Goal: Task Accomplishment & Management: Use online tool/utility

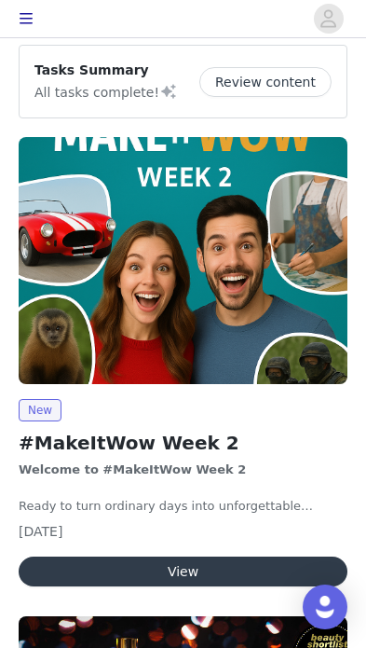
scroll to position [292, 0]
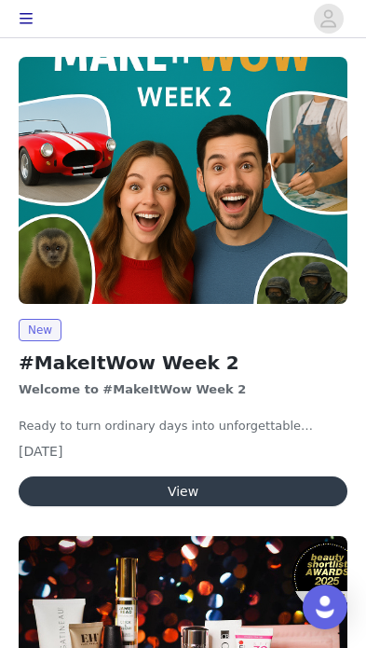
click at [225, 489] on button "View" at bounding box center [183, 491] width 329 height 30
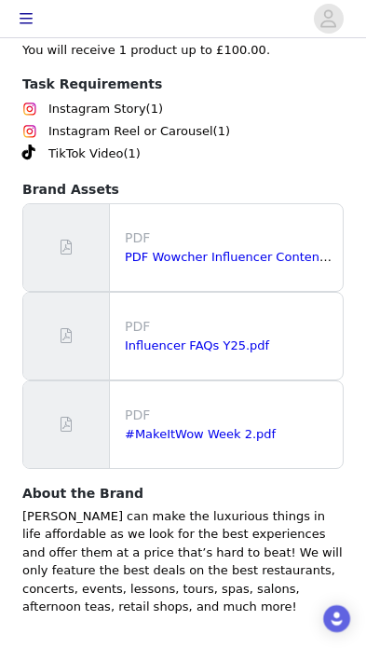
scroll to position [1245, 0]
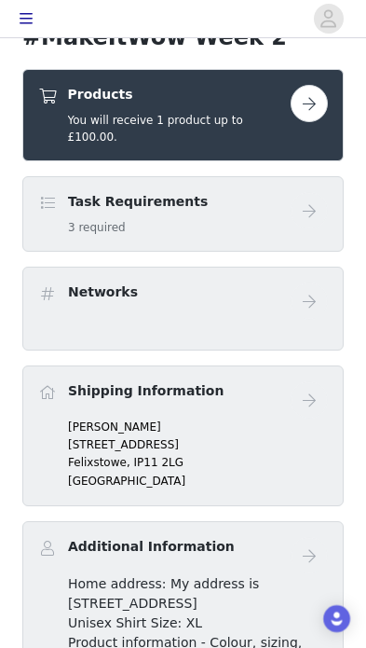
scroll to position [463, 0]
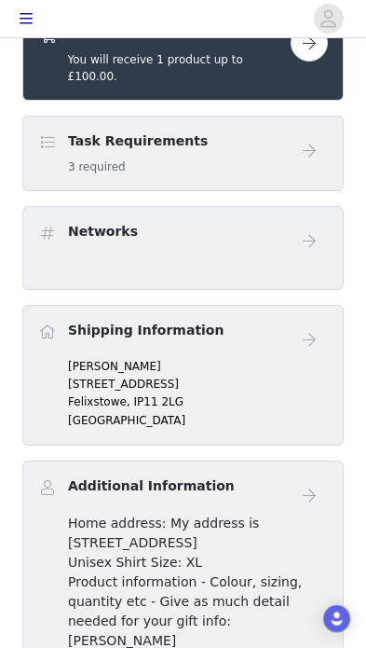
click at [303, 58] on button "button" at bounding box center [309, 42] width 37 height 37
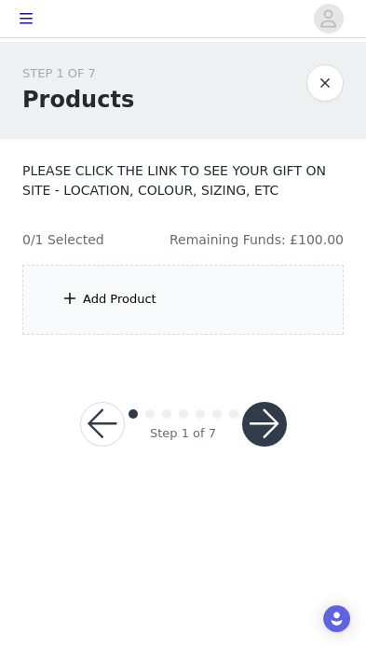
click at [278, 315] on div "Add Product" at bounding box center [183, 300] width 322 height 70
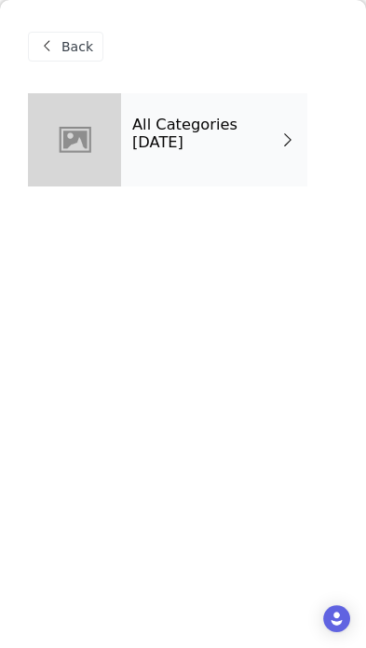
click at [267, 155] on div "All Categories [DATE]" at bounding box center [214, 139] width 186 height 93
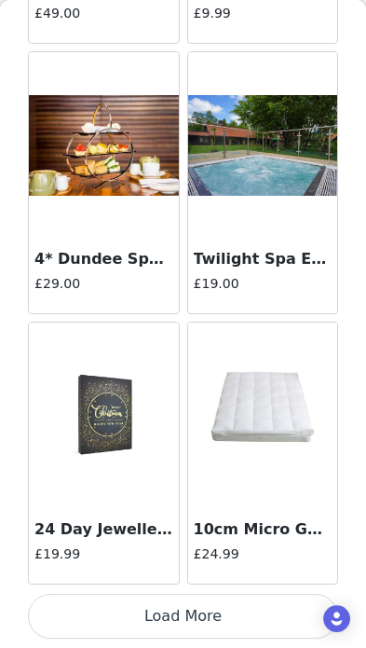
click at [230, 620] on button "Load More" at bounding box center [183, 616] width 310 height 45
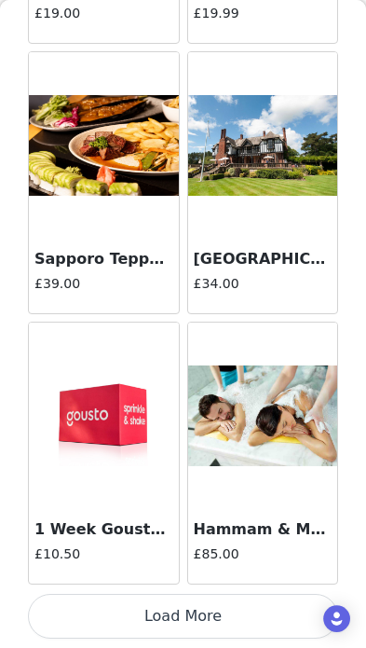
click at [225, 621] on button "Load More" at bounding box center [183, 616] width 310 height 45
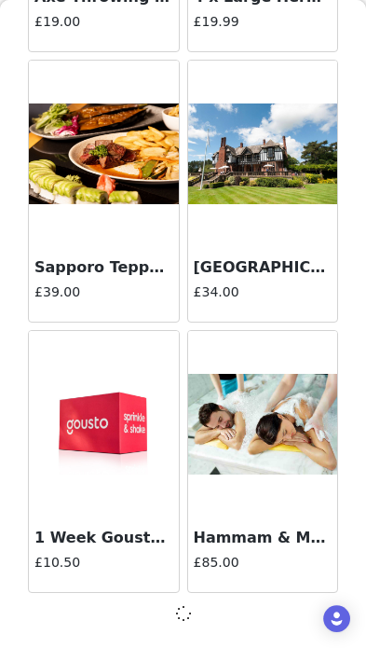
scroll to position [4898, 0]
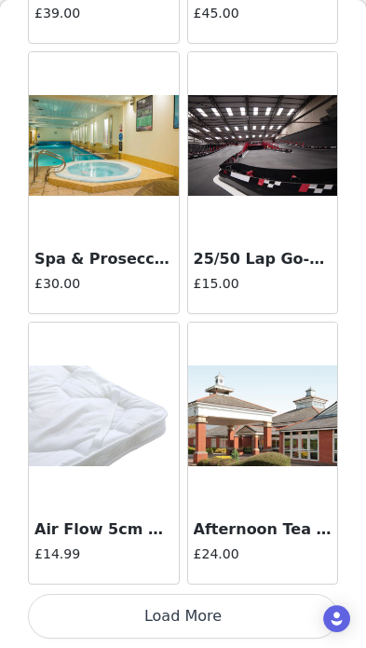
click at [220, 624] on button "Load More" at bounding box center [183, 616] width 310 height 45
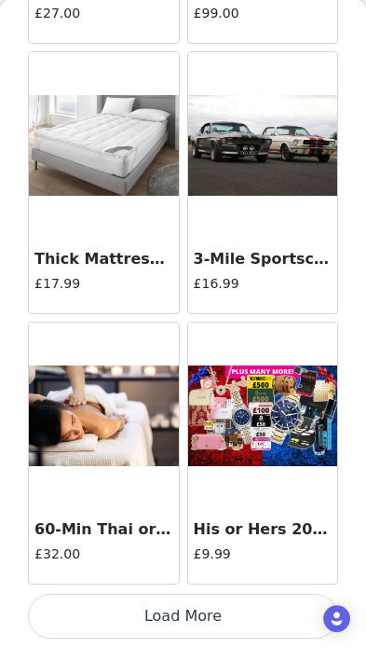
click at [226, 622] on button "Load More" at bounding box center [183, 616] width 310 height 45
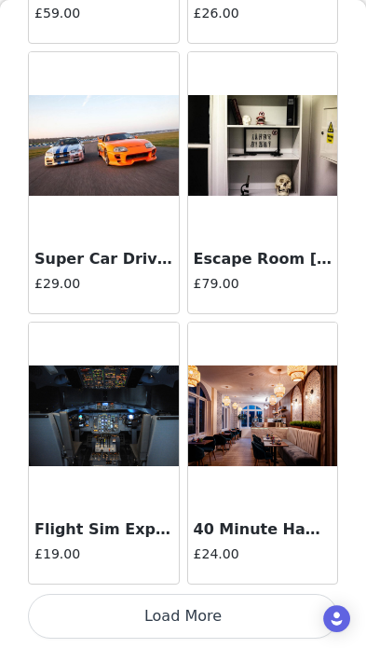
scroll to position [13014, 0]
click at [228, 622] on button "Load More" at bounding box center [183, 616] width 310 height 45
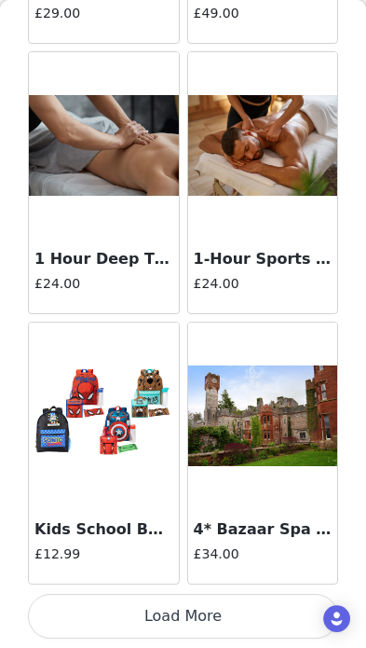
click at [221, 615] on button "Load More" at bounding box center [183, 616] width 310 height 45
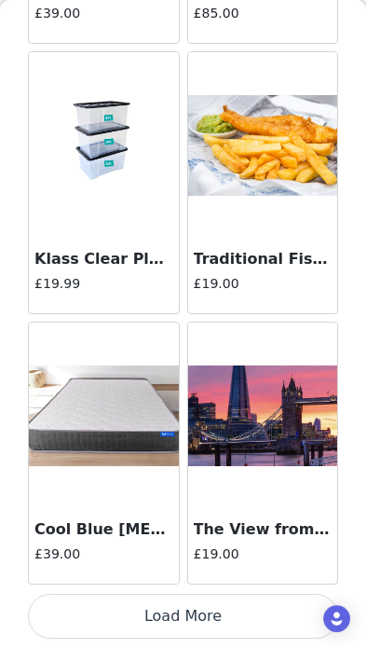
click at [222, 612] on button "Load More" at bounding box center [183, 616] width 310 height 45
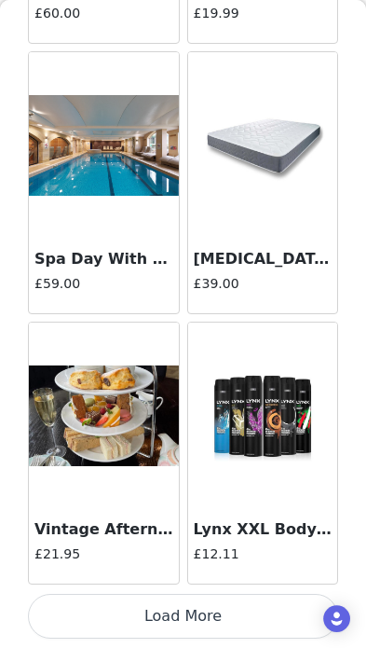
click at [231, 623] on button "Load More" at bounding box center [183, 616] width 310 height 45
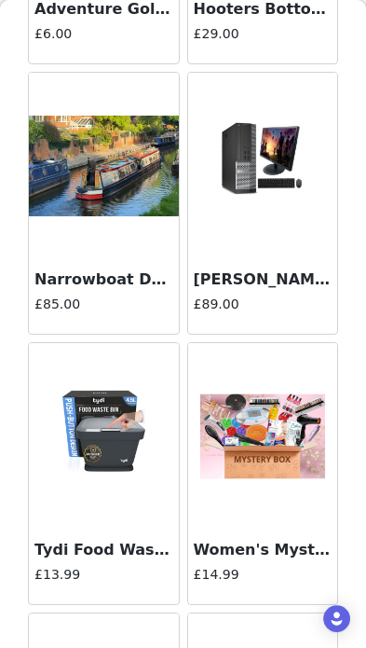
scroll to position [22450, 0]
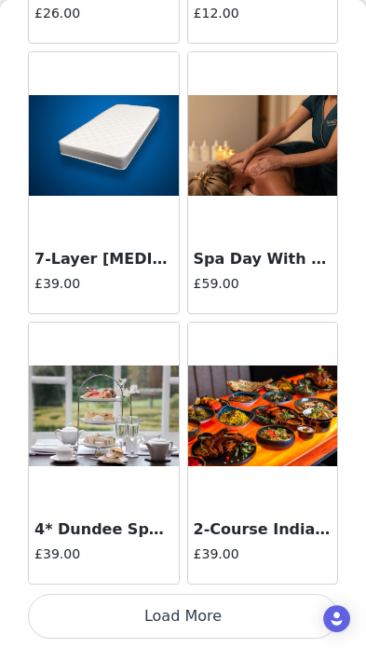
click at [234, 624] on button "Load More" at bounding box center [183, 616] width 310 height 45
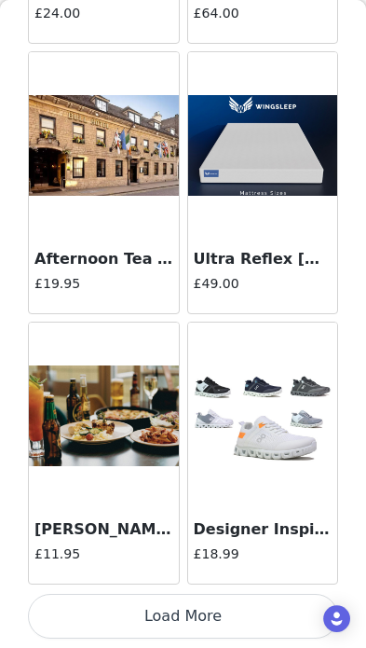
click at [234, 625] on button "Load More" at bounding box center [183, 616] width 310 height 45
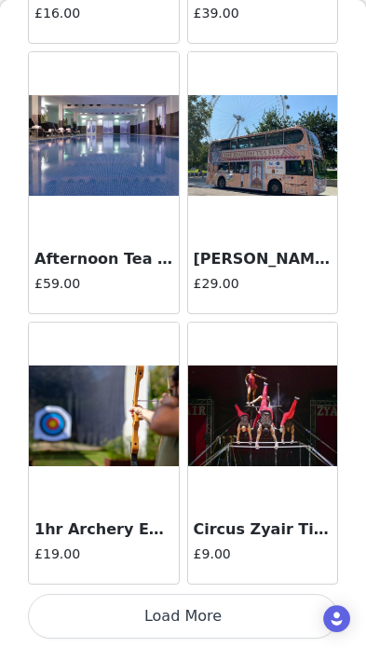
click at [224, 618] on button "Load More" at bounding box center [183, 616] width 310 height 45
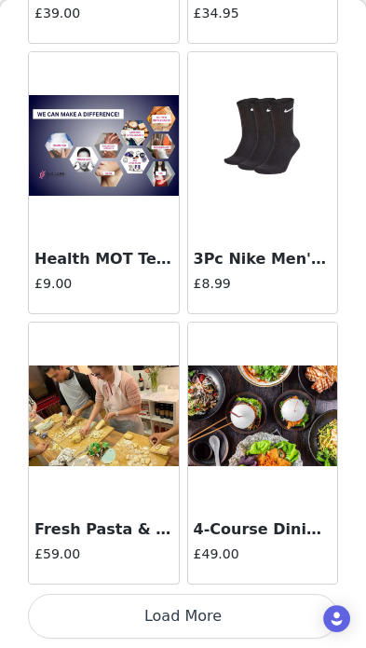
click at [226, 613] on button "Load More" at bounding box center [183, 616] width 310 height 45
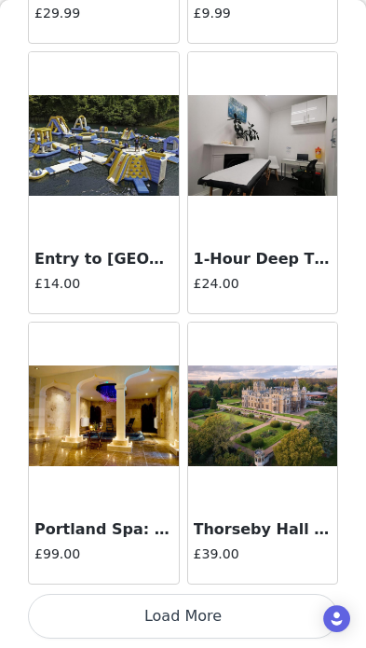
click at [224, 621] on button "Load More" at bounding box center [183, 616] width 310 height 45
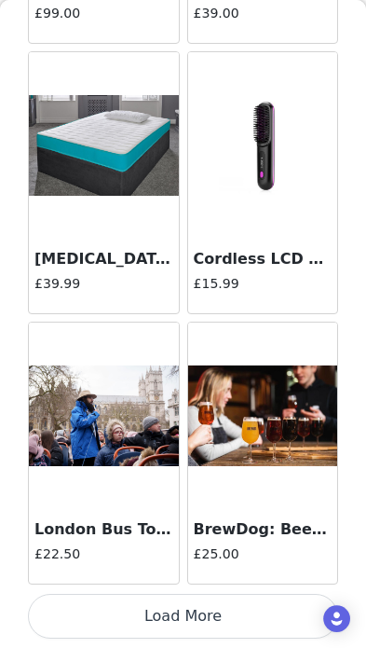
click at [230, 629] on button "Load More" at bounding box center [183, 616] width 310 height 45
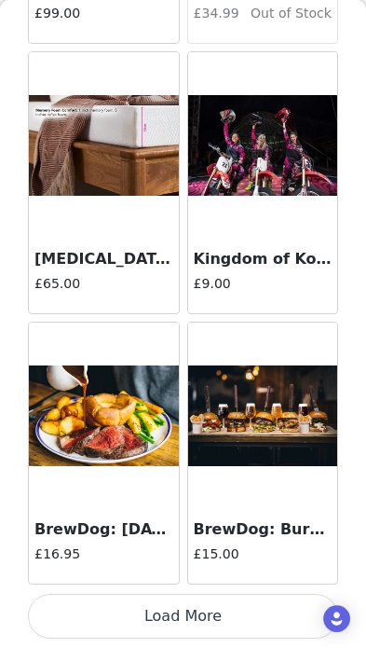
click at [244, 624] on button "Load More" at bounding box center [183, 616] width 310 height 45
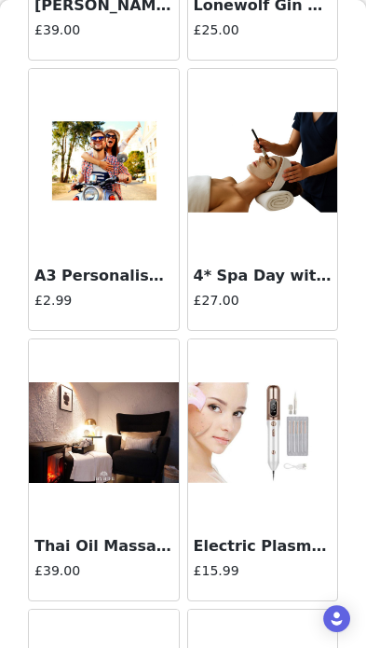
scroll to position [41797, 0]
